Goal: Task Accomplishment & Management: Manage account settings

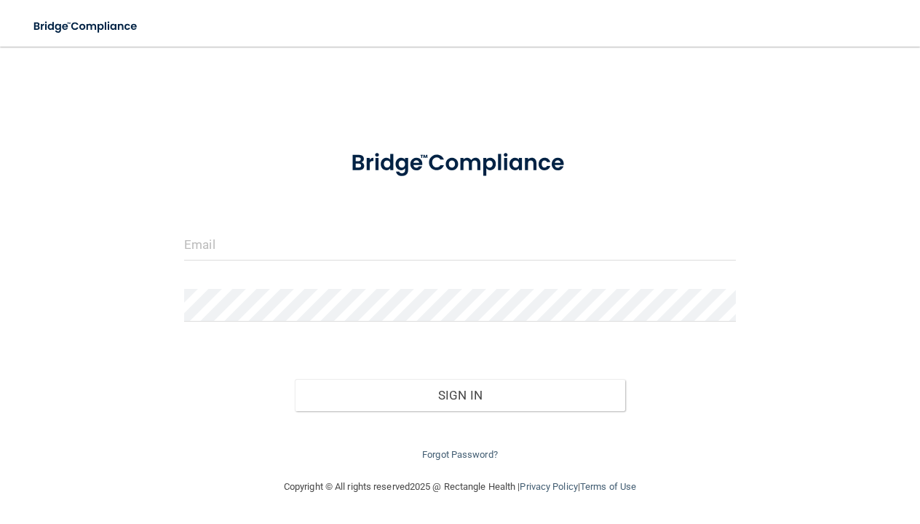
click at [361, 226] on form "Invalid email/password. You don't have permission to access that page. Sign In …" at bounding box center [460, 299] width 552 height 330
type input "[EMAIL_ADDRESS][DOMAIN_NAME]"
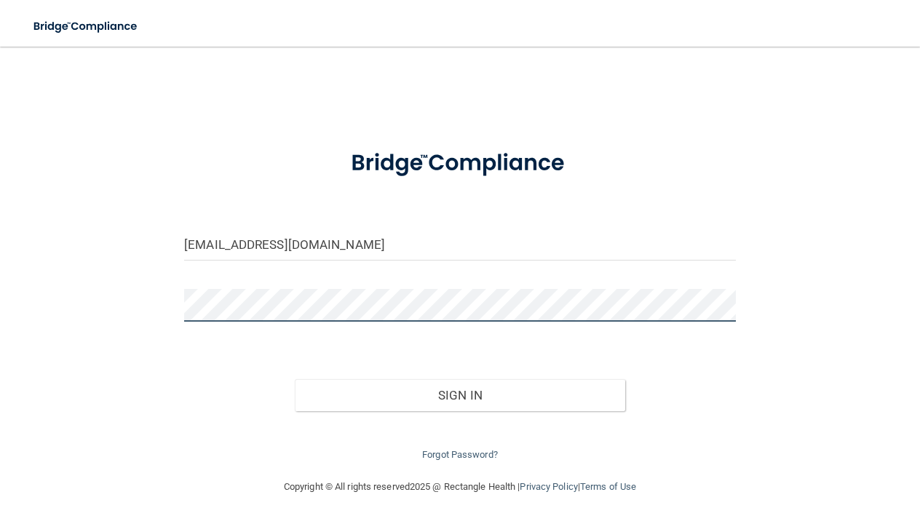
click at [460, 392] on button "Sign In" at bounding box center [460, 395] width 331 height 32
click at [469, 382] on button "Sign In" at bounding box center [460, 395] width 331 height 32
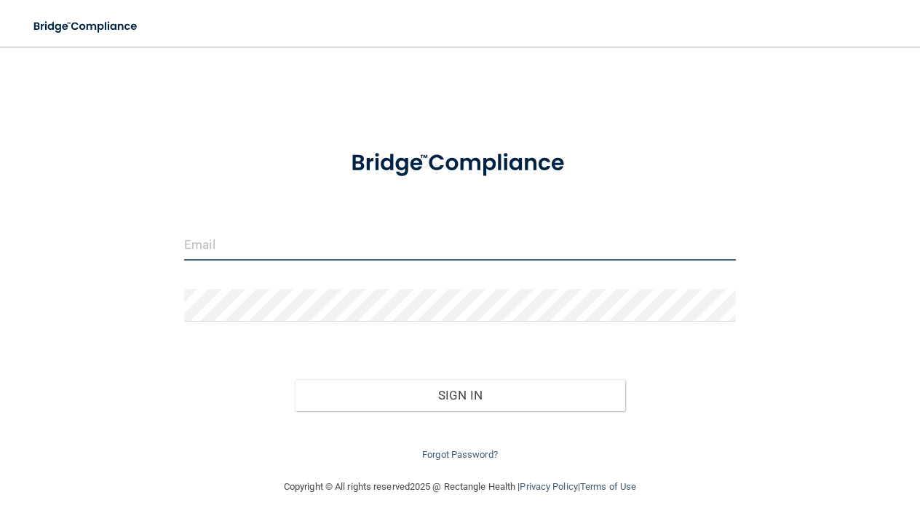
type input "[EMAIL_ADDRESS][DOMAIN_NAME]"
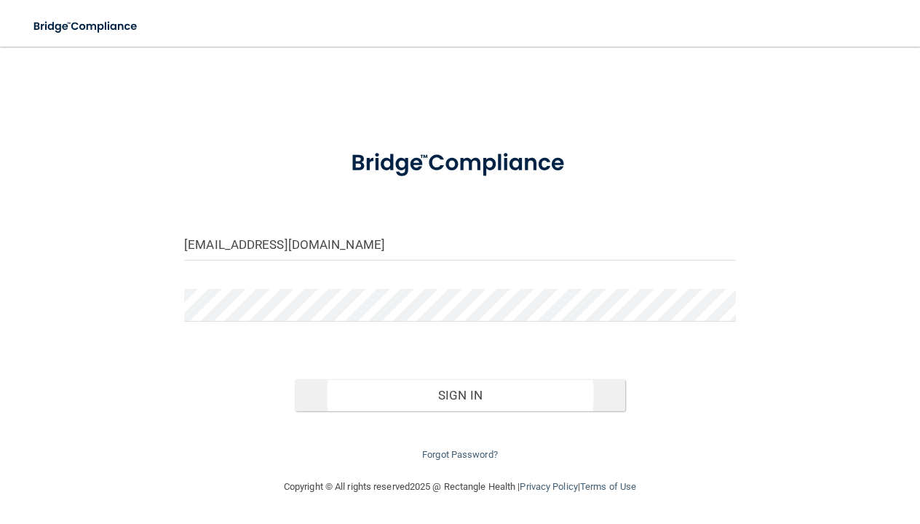
click at [394, 389] on button "Sign In" at bounding box center [460, 395] width 331 height 32
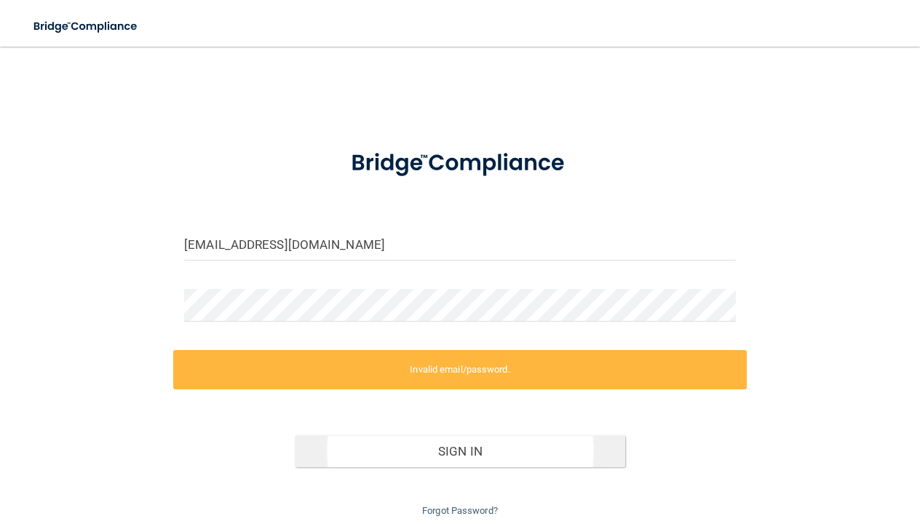
click at [418, 446] on button "Sign In" at bounding box center [460, 451] width 331 height 32
click at [456, 506] on link "Forgot Password?" at bounding box center [460, 510] width 76 height 11
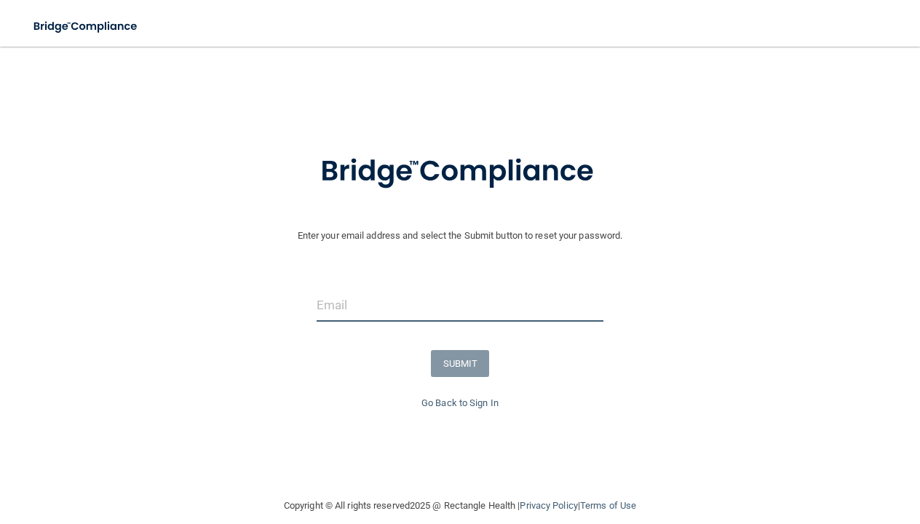
click at [449, 296] on input "email" at bounding box center [461, 305] width 288 height 33
type input "[EMAIL_ADDRESS][DOMAIN_NAME]"
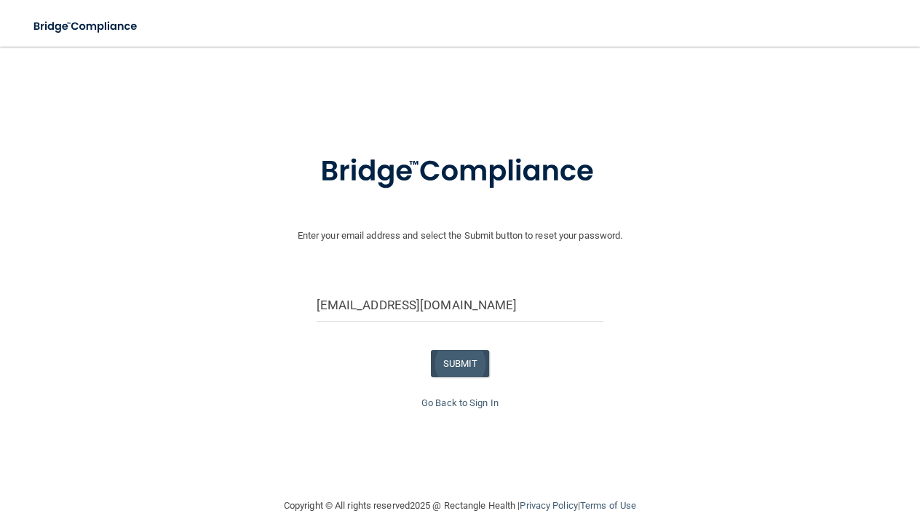
click at [454, 363] on button "SUBMIT" at bounding box center [460, 363] width 59 height 27
